Goal: Obtain resource: Download file/media

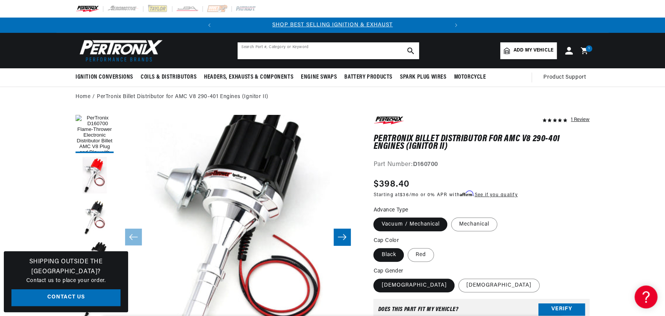
click at [307, 45] on input "text" at bounding box center [329, 50] width 182 height 17
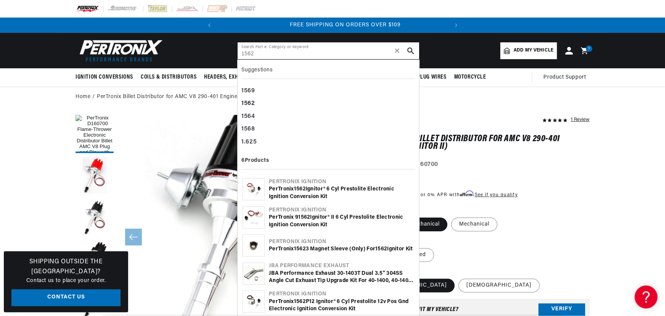
type input "1562"
click at [296, 188] on b "1562" at bounding box center [300, 189] width 12 height 6
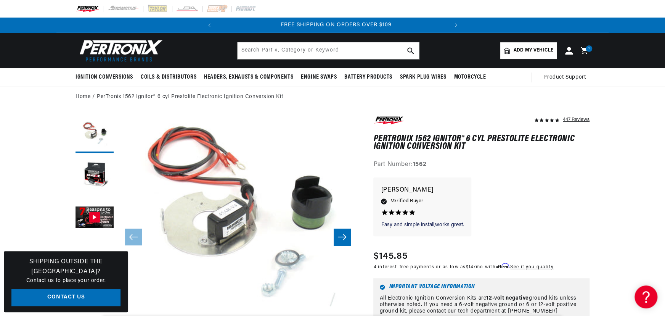
scroll to position [0, 231]
click at [290, 51] on input "text" at bounding box center [329, 50] width 182 height 17
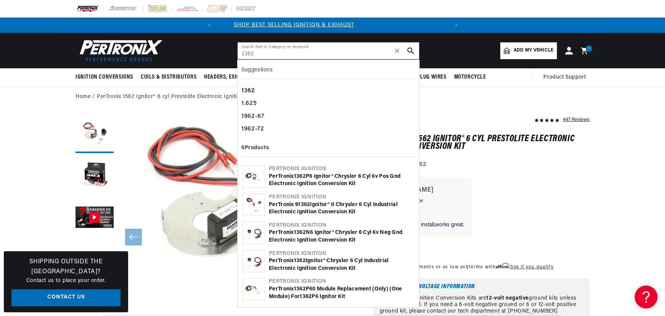
scroll to position [0, 0]
type input "1362"
click at [310, 257] on div "PerTronix 1362 Ignitor® Chrysler 6 cyl Industrial Electronic Ignition Conversio…" at bounding box center [341, 264] width 145 height 15
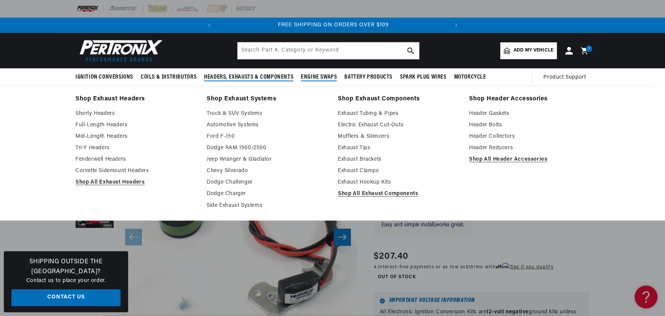
scroll to position [0, 231]
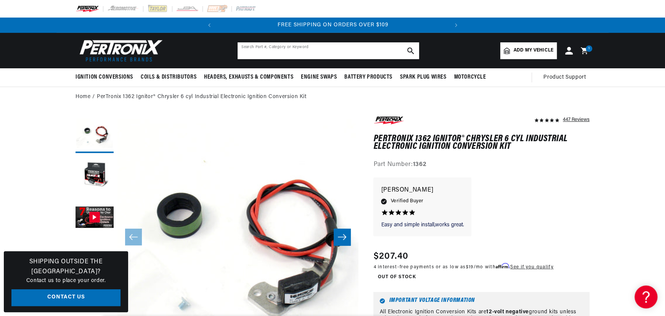
click at [293, 53] on input "text" at bounding box center [329, 50] width 182 height 17
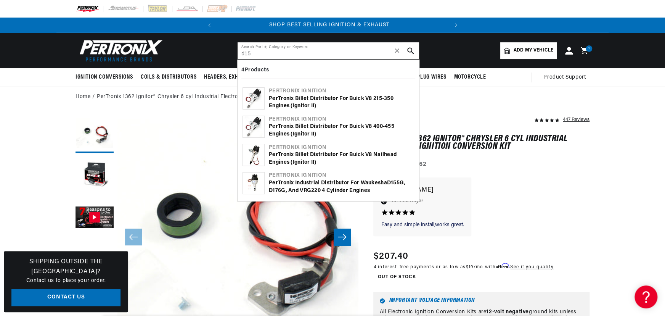
scroll to position [0, 0]
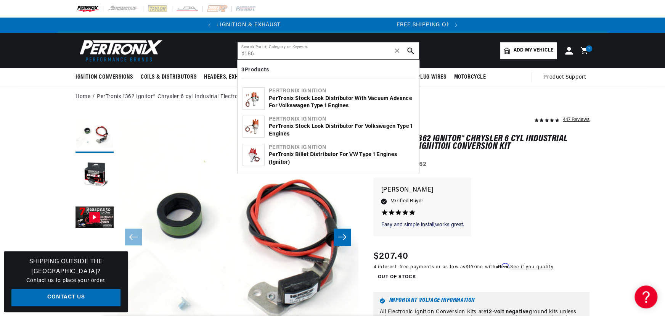
type input "d186"
click at [286, 129] on div "PerTronix Stock Look Distributor for Volkswagen Type 1 Engines" at bounding box center [341, 130] width 145 height 15
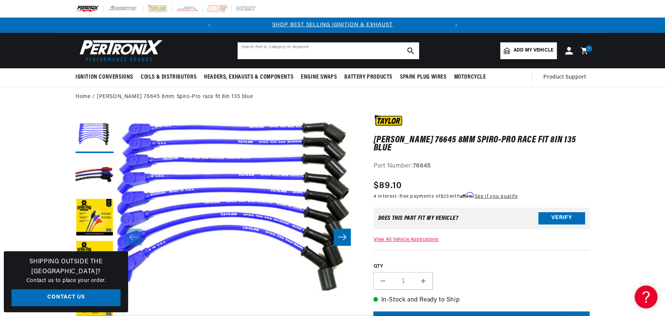
click at [257, 50] on input "text" at bounding box center [329, 50] width 182 height 17
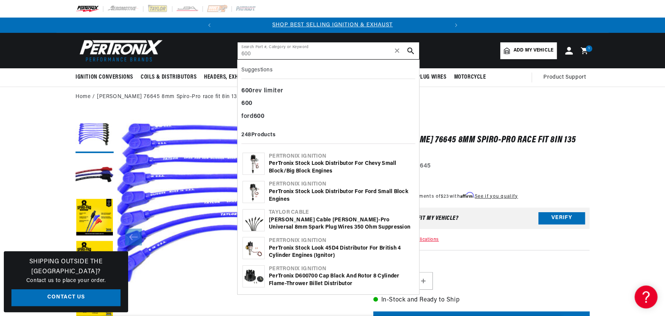
type input "600"
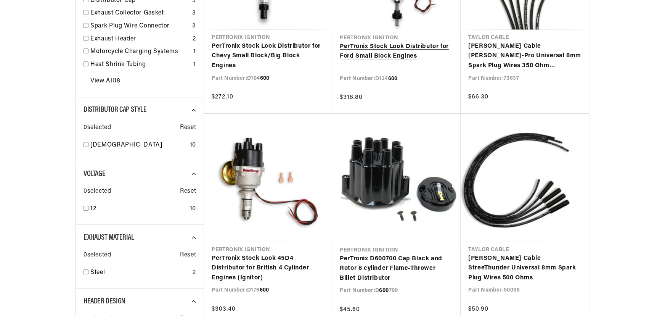
scroll to position [416, 0]
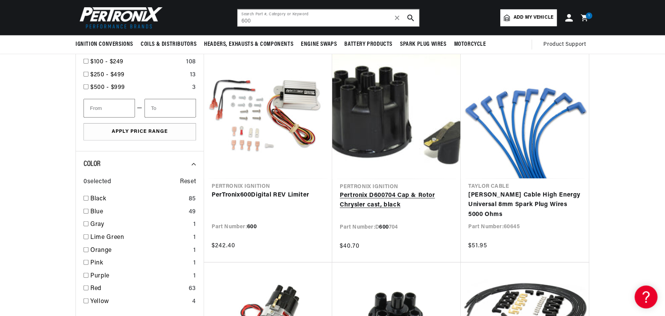
scroll to position [1145, 0]
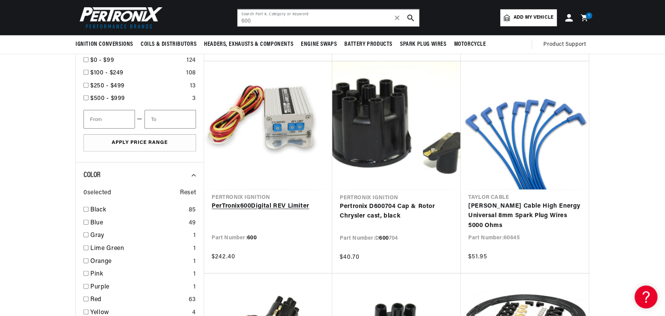
click at [273, 202] on link "PerTronix 600 Digital REV Limiter" at bounding box center [268, 206] width 113 height 10
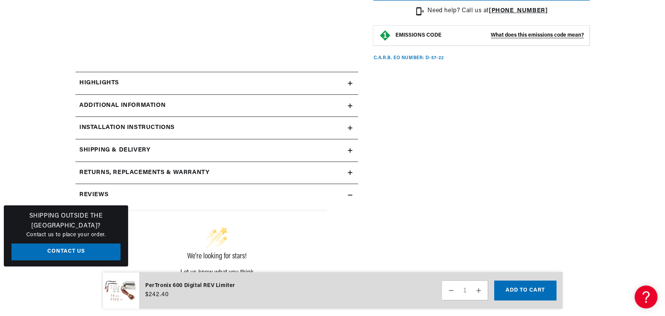
scroll to position [312, 0]
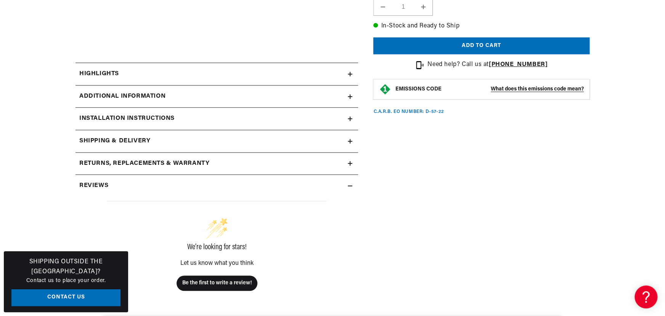
click at [235, 116] on div "Installation instructions" at bounding box center [212, 119] width 272 height 10
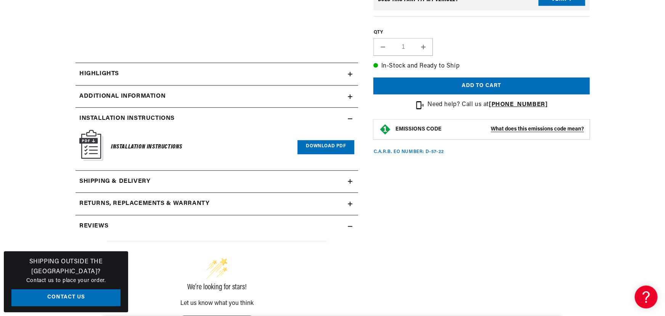
click at [313, 149] on link "Download PDF" at bounding box center [326, 147] width 57 height 14
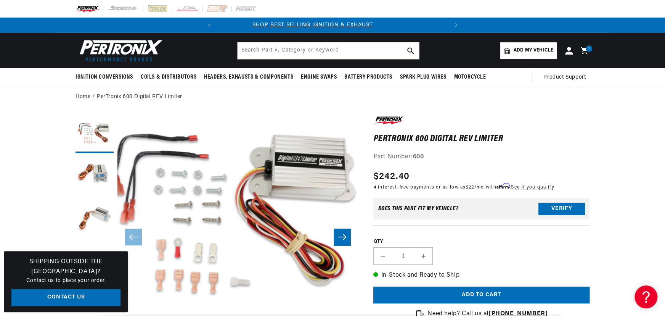
scroll to position [0, 0]
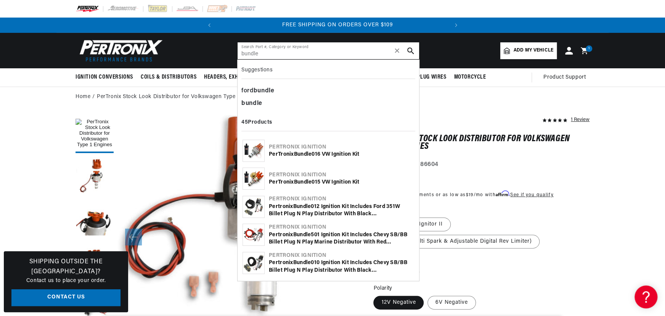
scroll to position [0, 231]
type input "bundle"
click at [292, 151] on div "PerTronix Bundle 016 VW Ignition Kit" at bounding box center [341, 155] width 145 height 8
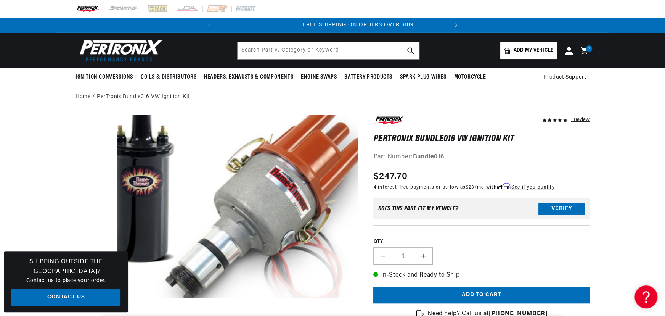
scroll to position [0, 231]
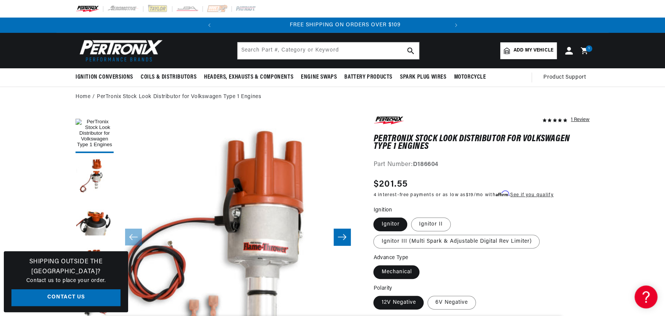
scroll to position [0, 231]
click at [296, 53] on input "text" at bounding box center [329, 50] width 182 height 17
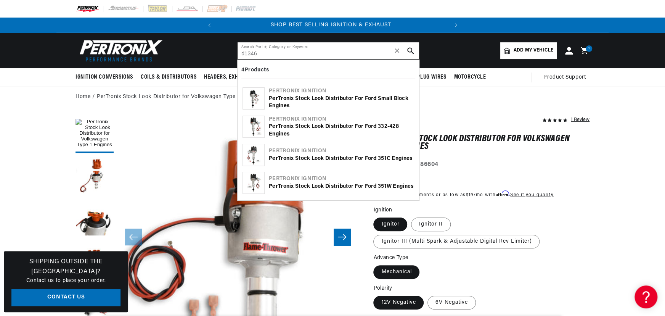
scroll to position [0, 0]
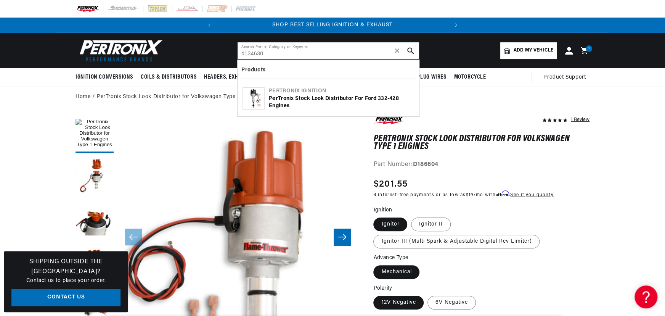
type input "d134630"
click at [282, 99] on div "PerTronix Stock Look Distributor for Ford 332-428 Engines" at bounding box center [341, 102] width 145 height 15
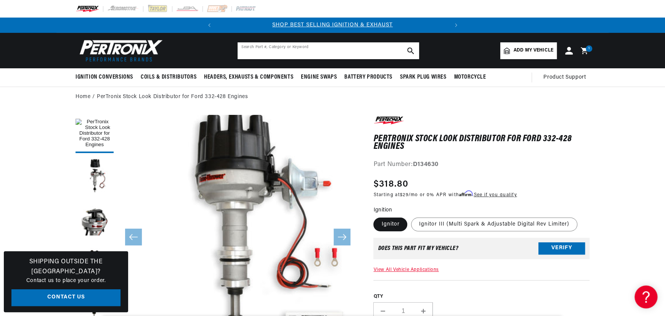
click at [271, 48] on input "text" at bounding box center [329, 50] width 182 height 17
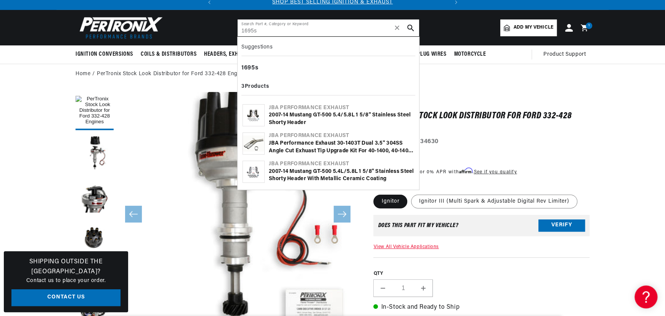
scroll to position [34, 0]
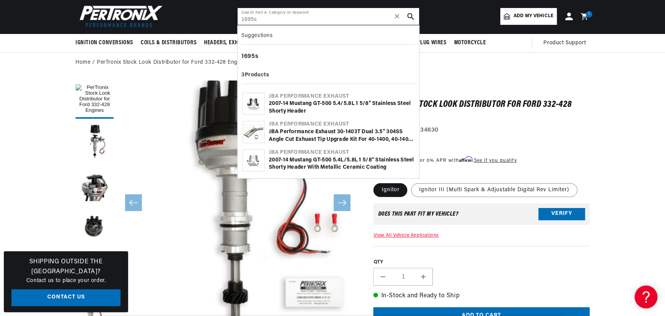
type input "1695s"
click at [305, 103] on div "2007-14 Mustang GT-500 5.4/5.8L 1 5/8" Stainless Steel Shorty Header" at bounding box center [341, 107] width 145 height 15
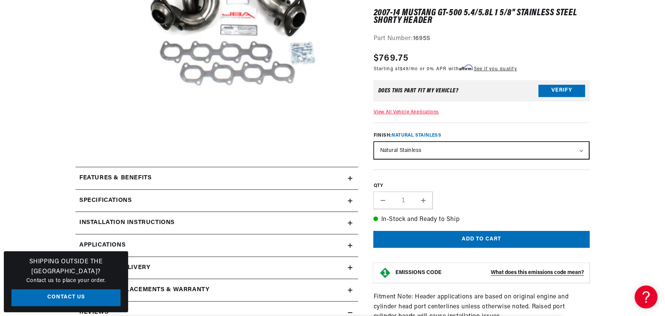
click at [168, 213] on summary "Installation instructions" at bounding box center [217, 223] width 283 height 22
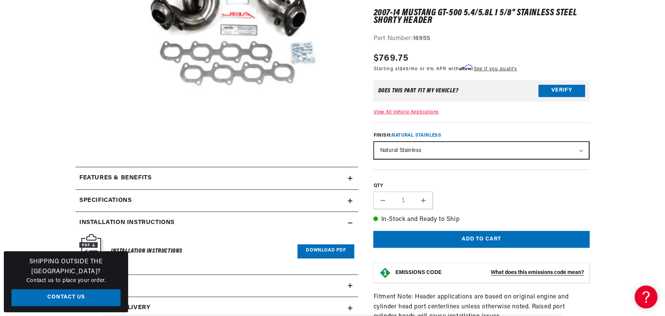
click at [313, 249] on link "Download PDF" at bounding box center [326, 251] width 57 height 14
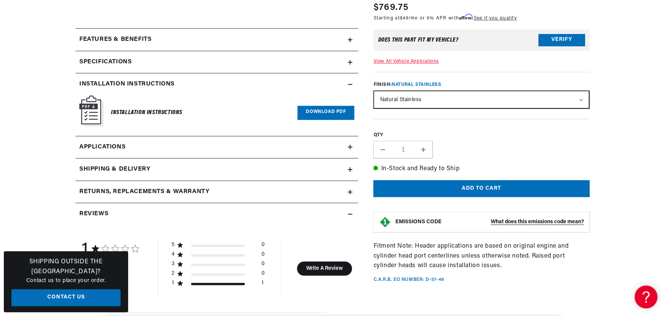
scroll to position [347, 0]
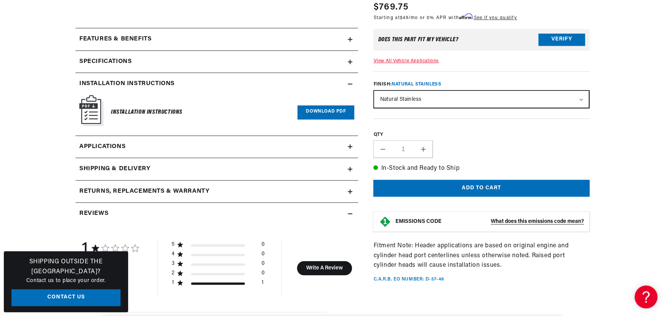
drag, startPoint x: 319, startPoint y: 111, endPoint x: 313, endPoint y: 125, distance: 15.0
click at [319, 111] on link "Download PDF" at bounding box center [326, 112] width 57 height 14
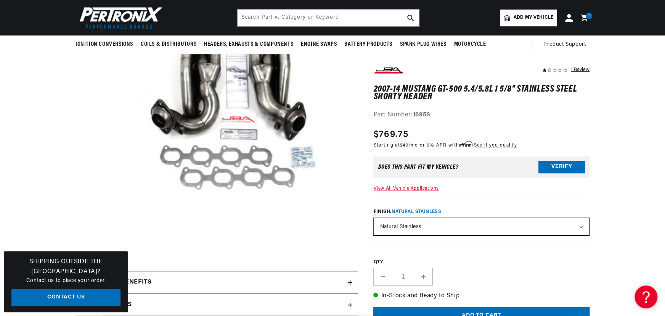
scroll to position [0, 0]
